Goal: Complete application form: Complete application form

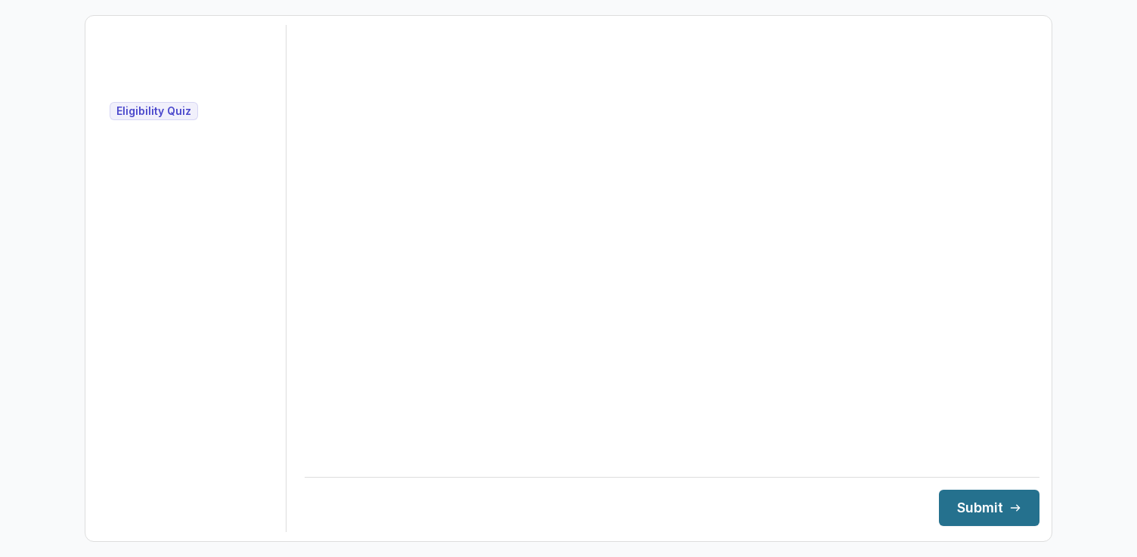
click at [952, 508] on button "Submit" at bounding box center [989, 508] width 101 height 36
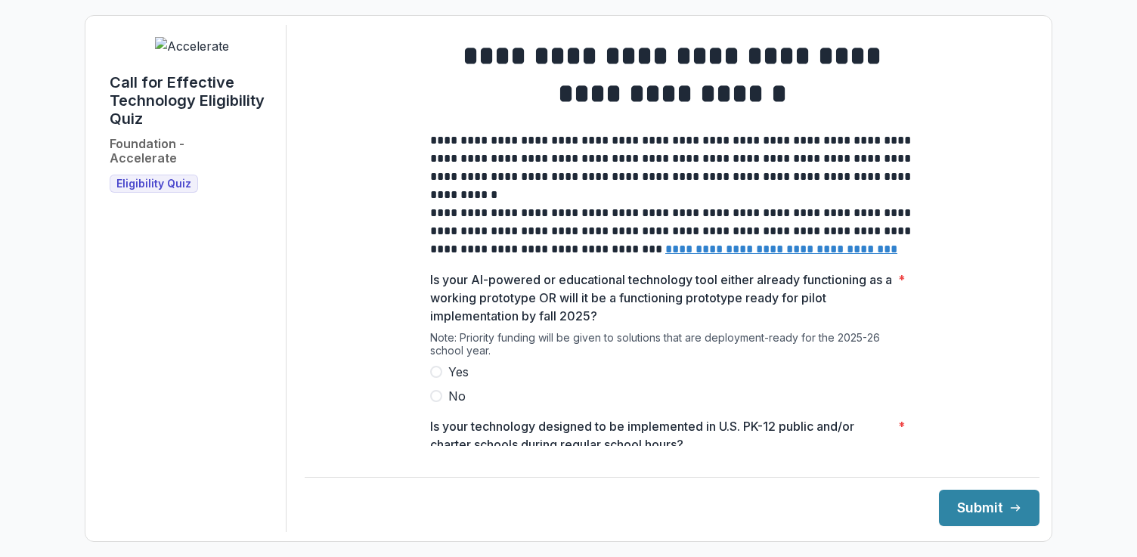
click at [430, 378] on span at bounding box center [436, 372] width 12 height 12
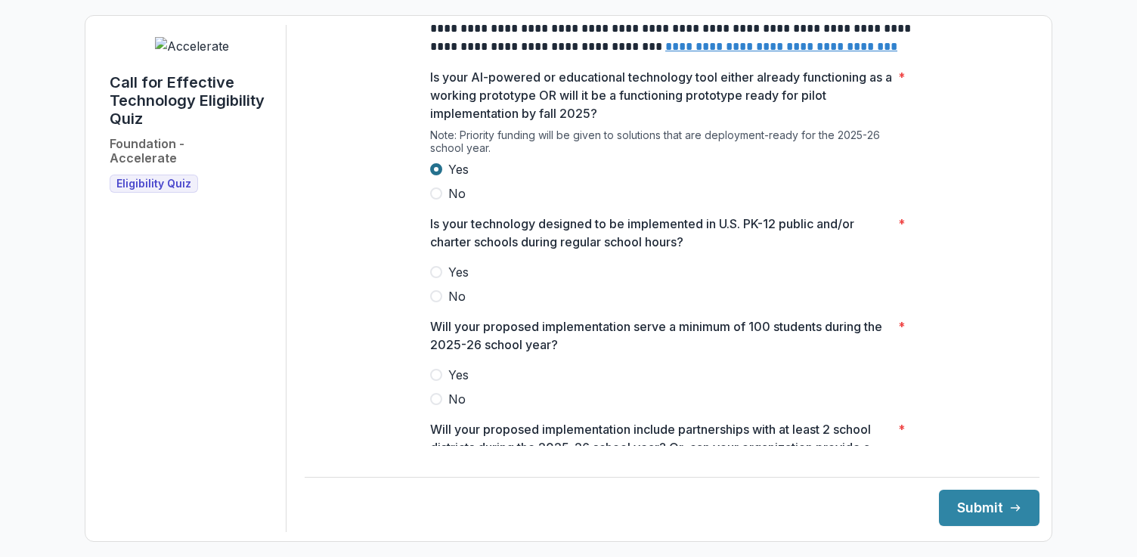
scroll to position [269, 0]
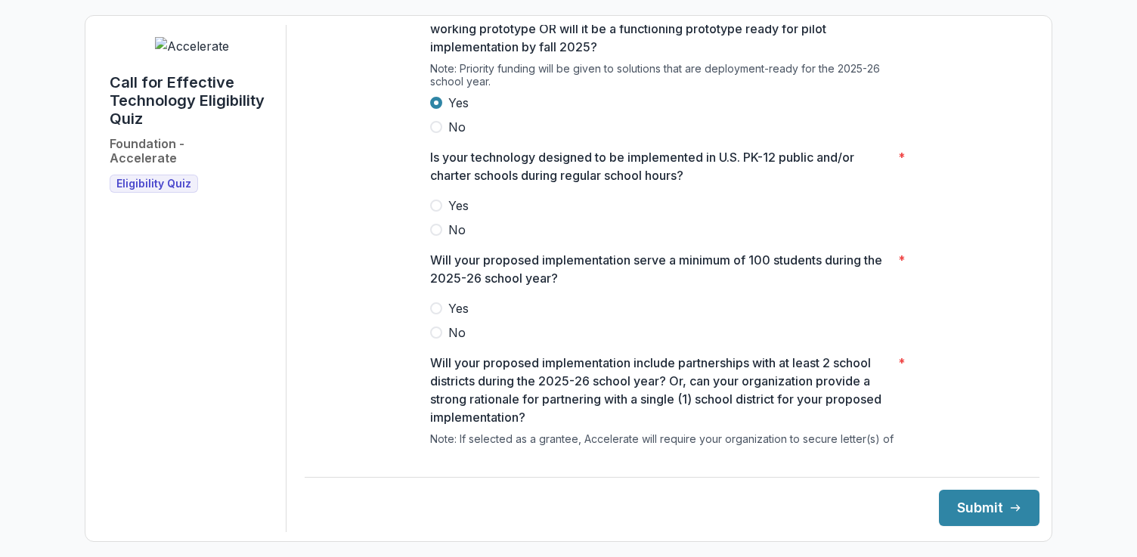
click at [434, 212] on span at bounding box center [436, 206] width 12 height 12
click at [437, 314] on span at bounding box center [436, 308] width 12 height 12
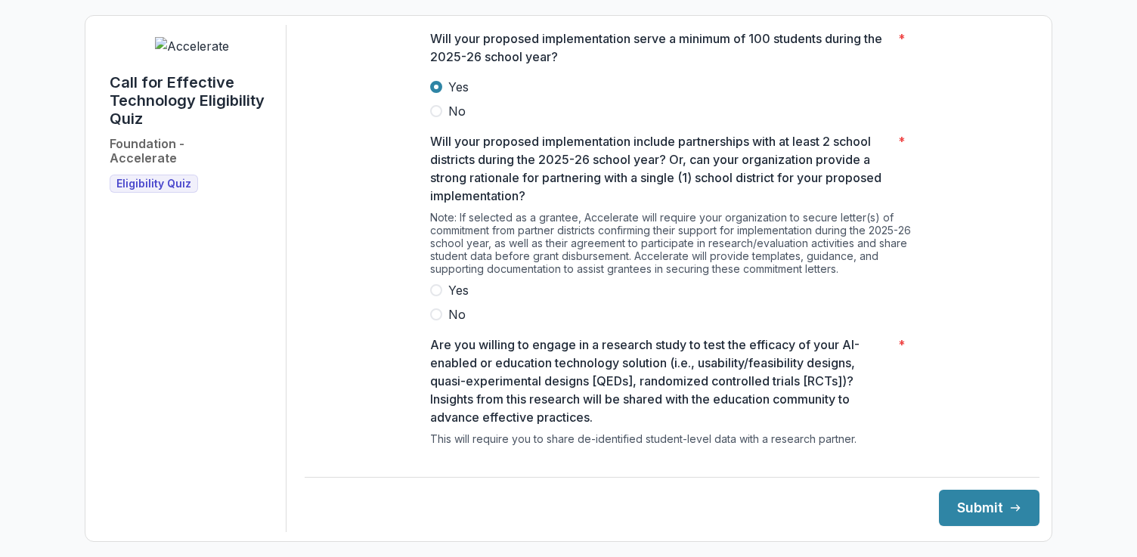
click at [436, 296] on span at bounding box center [436, 290] width 12 height 12
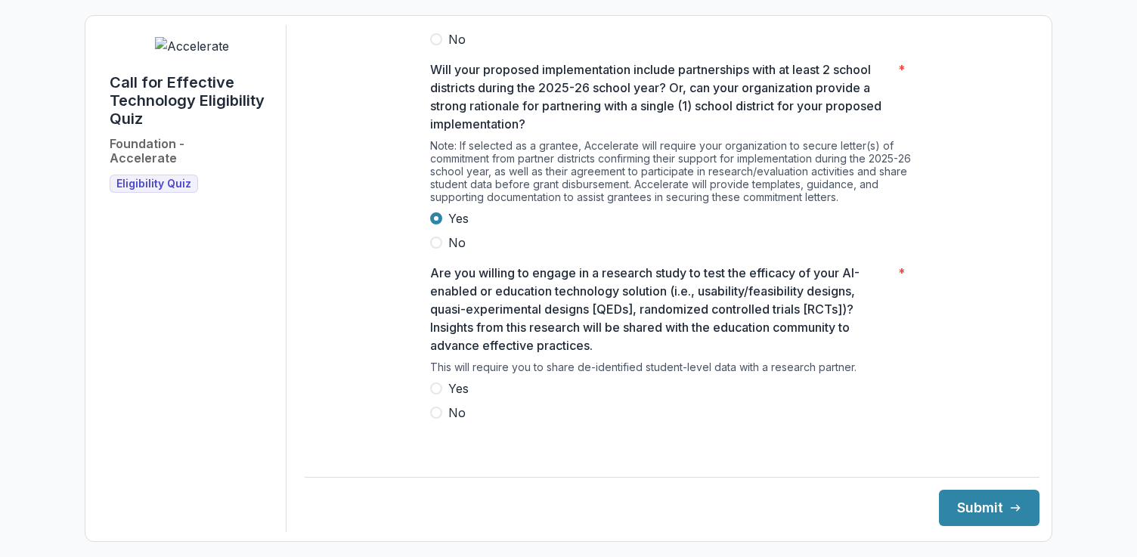
click at [435, 398] on label "Yes" at bounding box center [672, 388] width 484 height 18
click at [980, 509] on button "Submit" at bounding box center [989, 508] width 101 height 36
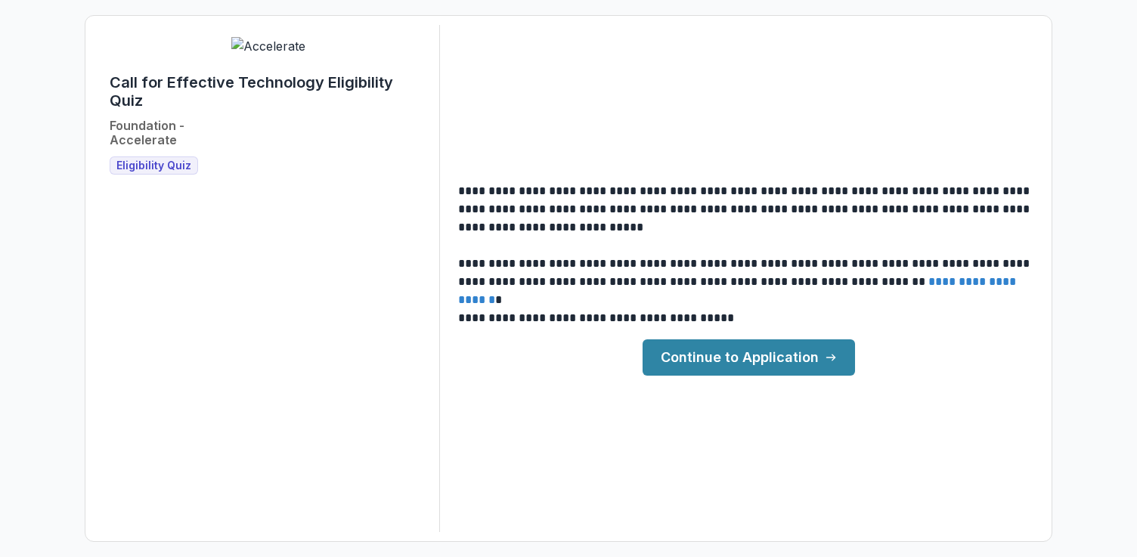
click at [739, 356] on link "Continue to Application" at bounding box center [749, 357] width 212 height 36
